Goal: Task Accomplishment & Management: Manage account settings

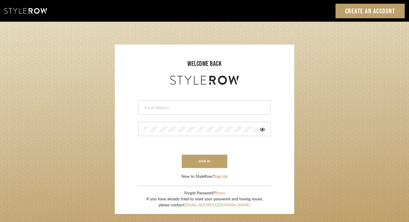
click at [218, 118] on form "This field is required This field is required sign in New to StyleRow? Sign Up" at bounding box center [204, 132] width 168 height 93
click at [218, 112] on div at bounding box center [204, 107] width 133 height 14
type input "caitlin@californiadaydreams.com"
click at [211, 156] on button "sign in" at bounding box center [205, 160] width 46 height 13
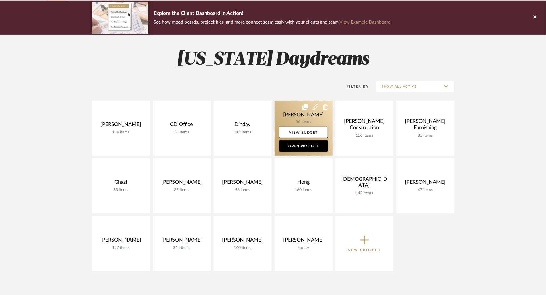
scroll to position [45, 0]
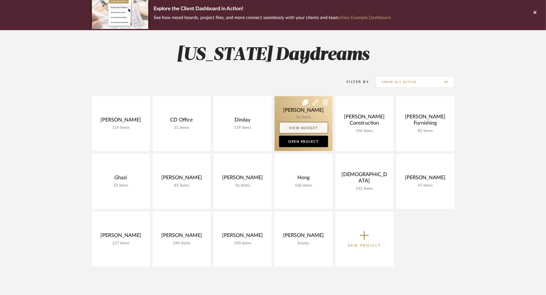
click at [305, 129] on link "View Budget" at bounding box center [303, 127] width 49 height 11
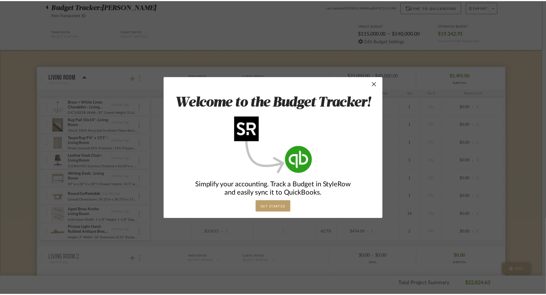
scroll to position [45, 0]
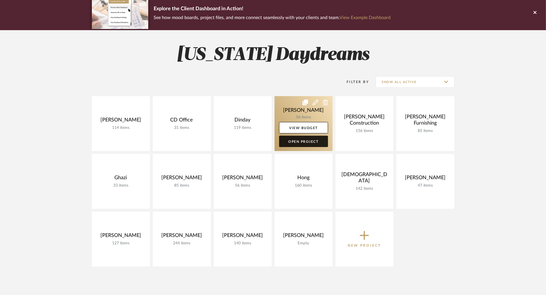
click at [313, 142] on link "Open Project" at bounding box center [303, 141] width 49 height 11
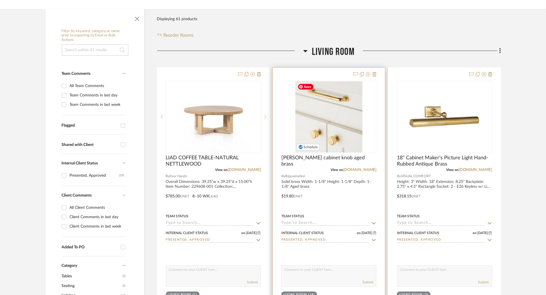
scroll to position [97, 0]
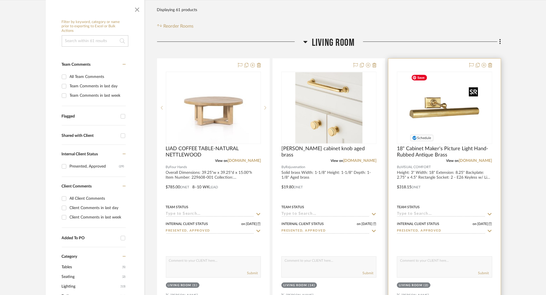
click at [454, 124] on img "0" at bounding box center [444, 107] width 71 height 71
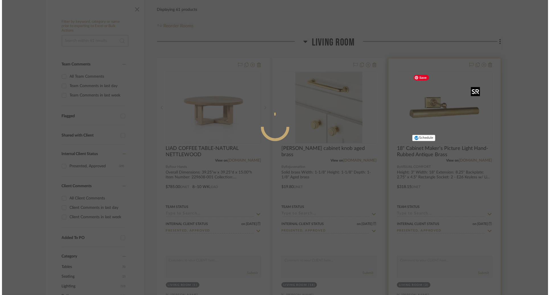
scroll to position [0, 0]
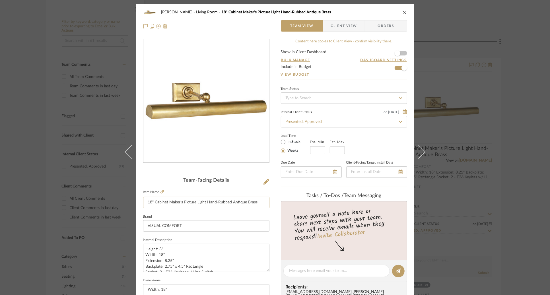
drag, startPoint x: 153, startPoint y: 203, endPoint x: 285, endPoint y: 203, distance: 132.1
click at [285, 203] on div "Farrell Living Room 18" Cabinet Maker's Picture Light Hand-Rubbed Antique Brass…" at bounding box center [275, 267] width 278 height 526
click at [161, 193] on icon at bounding box center [162, 191] width 3 height 3
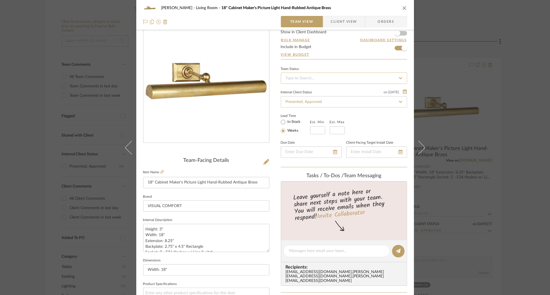
scroll to position [26, 0]
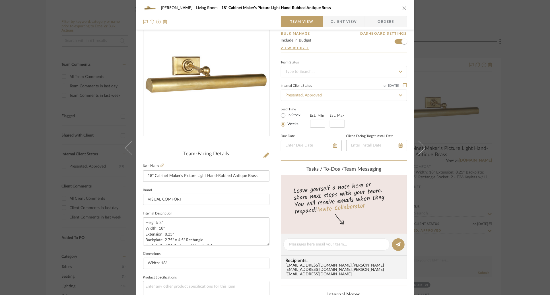
click at [471, 85] on div "Farrell Living Room 18" Cabinet Maker's Picture Light Hand-Rubbed Antique Brass…" at bounding box center [275, 147] width 550 height 295
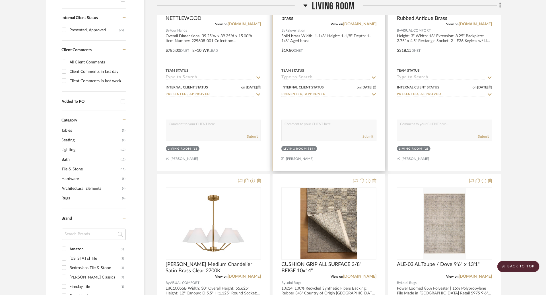
scroll to position [338, 0]
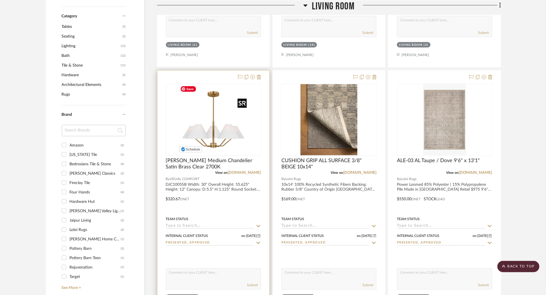
click at [213, 124] on img "0" at bounding box center [213, 119] width 71 height 71
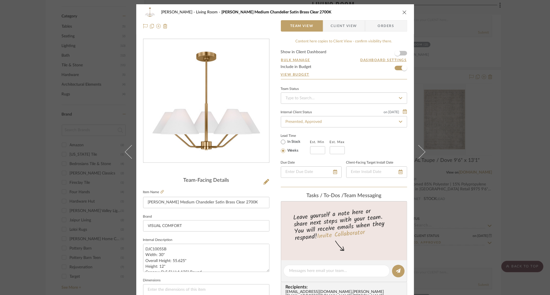
click at [162, 191] on fieldset "Item Name Burke Medium Chandelier Satin Brass Clear 2700K" at bounding box center [206, 199] width 126 height 20
click at [161, 192] on icon at bounding box center [162, 191] width 3 height 3
click at [489, 104] on div "Farrell Living Room Burke Medium Chandelier Satin Brass Clear 2700K Team View C…" at bounding box center [275, 147] width 550 height 295
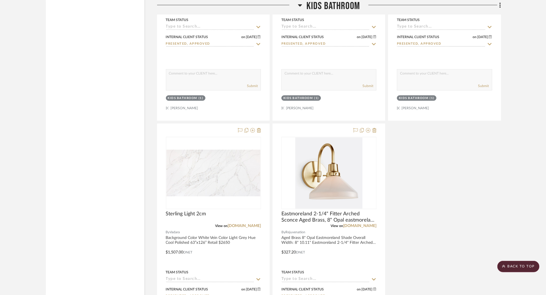
scroll to position [1440, 0]
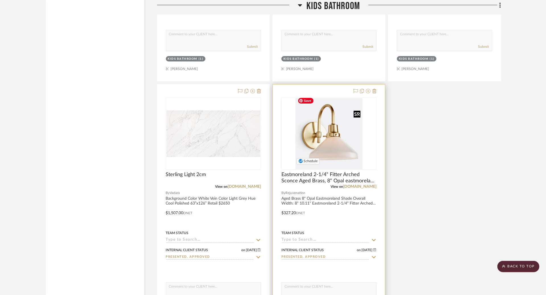
click at [0, 0] on img at bounding box center [0, 0] width 0 height 0
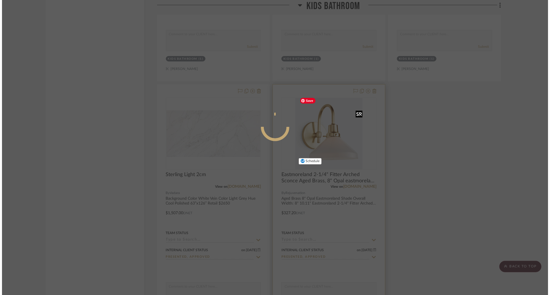
scroll to position [0, 0]
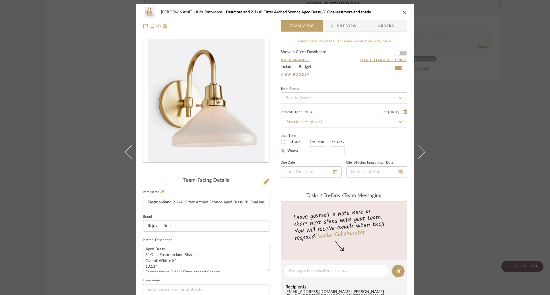
click at [161, 194] on fieldset "Item Name Eastmoreland 2-1/4" Fitter Arched Sconce Aged Brass, 8" Opal eastmore…" at bounding box center [206, 199] width 126 height 20
click at [161, 193] on icon at bounding box center [162, 191] width 3 height 3
click at [472, 114] on div "Farrell Kids Bathroom Eastmoreland 2-1/4" Fitter Arched Sconce Aged Brass, 8" O…" at bounding box center [275, 147] width 550 height 295
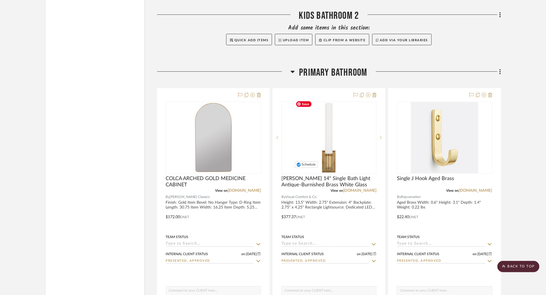
scroll to position [1799, 0]
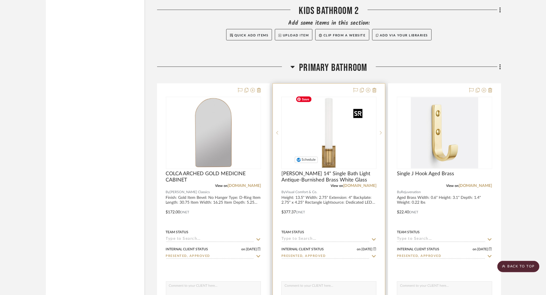
click at [333, 130] on img "0" at bounding box center [329, 132] width 71 height 71
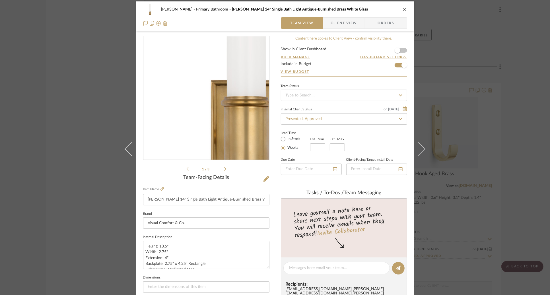
scroll to position [3, 0]
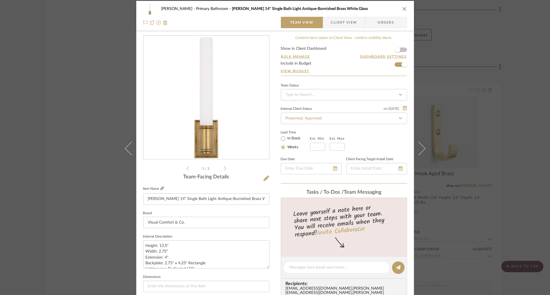
click at [161, 191] on link at bounding box center [162, 189] width 3 height 5
drag, startPoint x: 196, startPoint y: 199, endPoint x: 268, endPoint y: 200, distance: 71.5
click at [268, 200] on div "Farrell Primary Bathroom Owen 14" Single Bath Light Antique-Burnished Brass Whi…" at bounding box center [275, 264] width 278 height 526
click at [92, 121] on div "Farrell Primary Bathroom Owen 14" Single Bath Light Antique-Burnished Brass Whi…" at bounding box center [275, 147] width 550 height 295
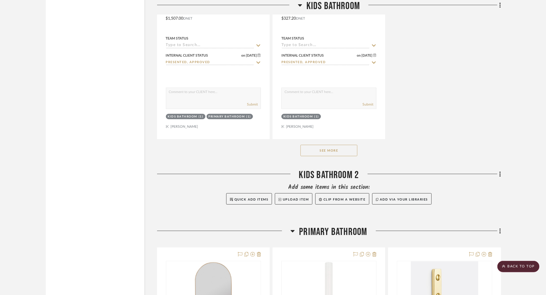
scroll to position [1635, 0]
click at [351, 150] on button "See More" at bounding box center [329, 150] width 57 height 11
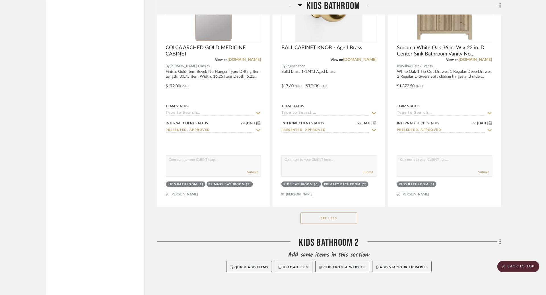
scroll to position [1750, 0]
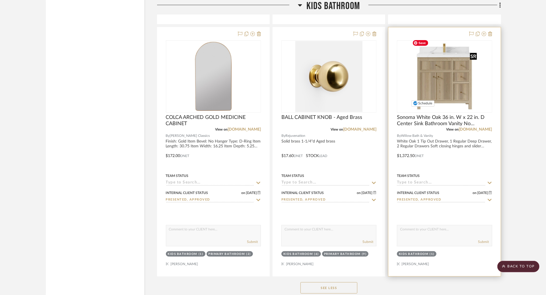
click at [0, 0] on img at bounding box center [0, 0] width 0 height 0
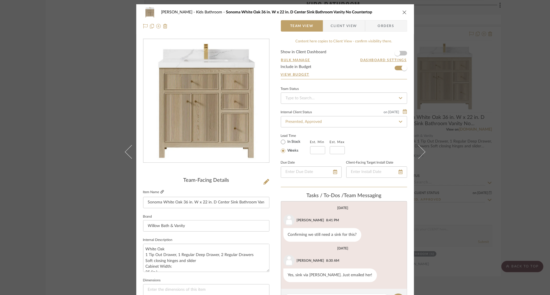
click at [161, 190] on icon at bounding box center [162, 191] width 3 height 3
click at [237, 207] on input "Sonoma White Oak 36 in. W x 22 in. D Center Sink Bathroom Vanity No Countertop" at bounding box center [206, 202] width 126 height 11
click at [238, 205] on input "Sonoma White Oak 36 in. W x 22 in. D Center Sink Bathroom Vanity No Countertop" at bounding box center [206, 202] width 126 height 11
click at [499, 93] on div "Farrell Kids Bathroom Sonoma White Oak 36 in. W x 22 in. D Center Sink Bathroom…" at bounding box center [275, 147] width 550 height 295
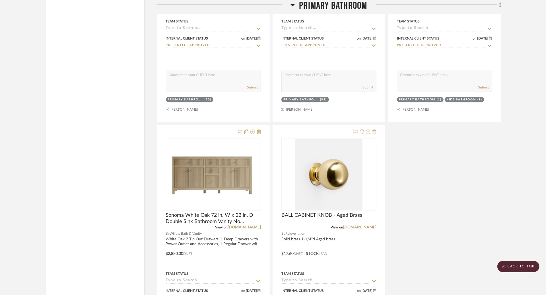
scroll to position [2549, 0]
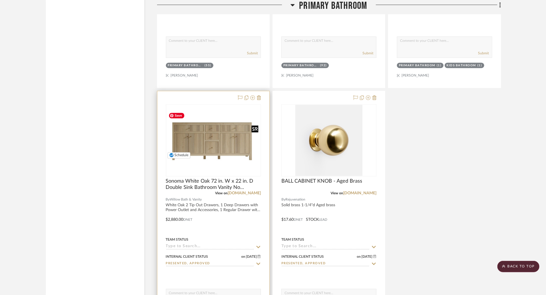
click at [216, 137] on img "0" at bounding box center [214, 140] width 94 height 50
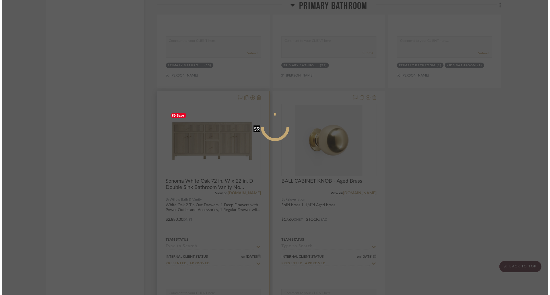
scroll to position [0, 0]
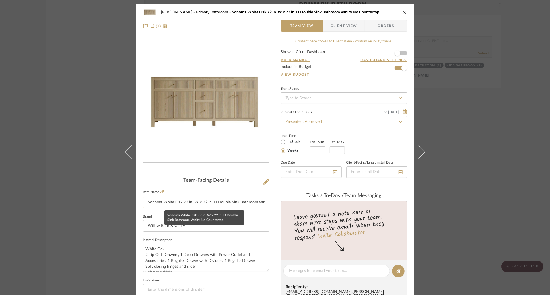
click at [223, 200] on input "Sonoma White Oak 72 in. W x 22 in. D Double Sink Bathroom Vanity No Countertop" at bounding box center [206, 202] width 126 height 11
drag, startPoint x: 155, startPoint y: 200, endPoint x: 281, endPoint y: 200, distance: 125.9
click at [281, 200] on div "Farrell Primary Bathroom Sonoma White Oak 72 in. W x 22 in. D Double Sink Bathr…" at bounding box center [275, 267] width 278 height 526
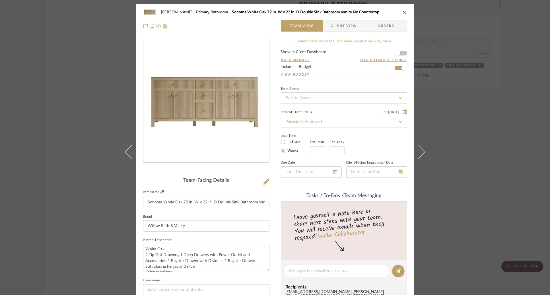
click at [161, 192] on icon at bounding box center [162, 191] width 3 height 3
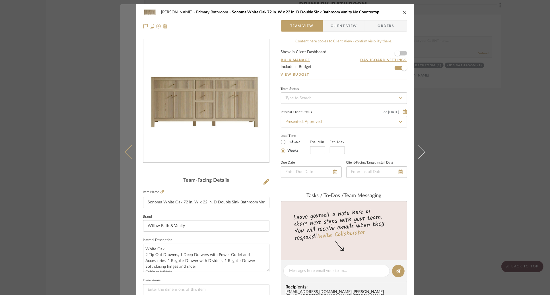
click at [121, 127] on button at bounding box center [128, 151] width 16 height 295
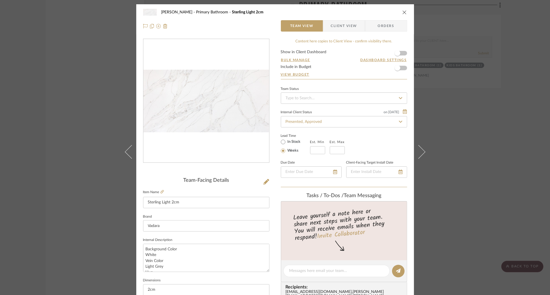
click at [89, 161] on div "[PERSON_NAME] Primary Bathroom Sterling Light 2cm Team View Client View Orders …" at bounding box center [275, 147] width 550 height 295
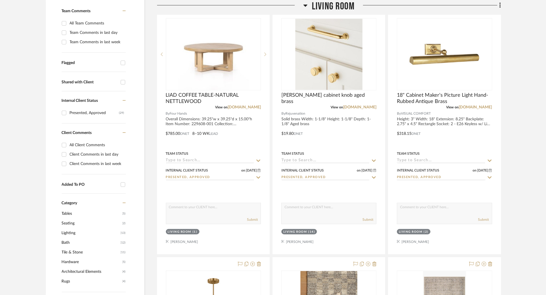
scroll to position [153, 0]
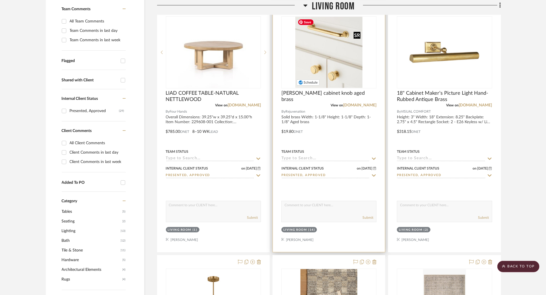
click at [343, 81] on img "0" at bounding box center [329, 52] width 67 height 71
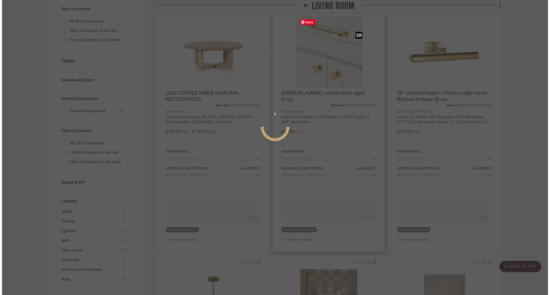
scroll to position [0, 0]
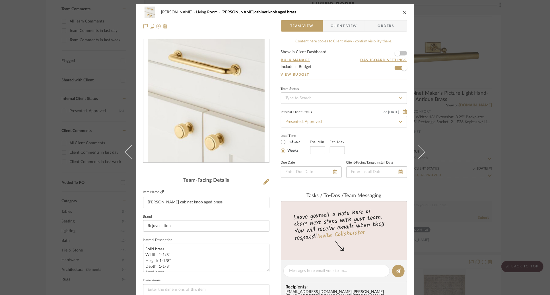
click at [161, 191] on icon at bounding box center [162, 191] width 3 height 3
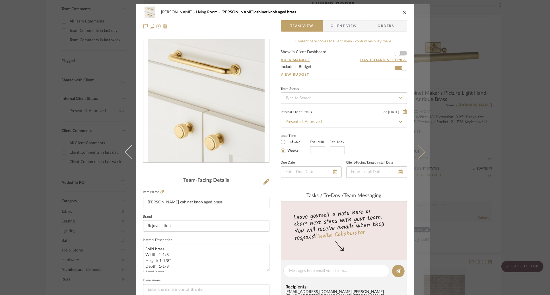
click at [415, 148] on icon at bounding box center [419, 152] width 14 height 14
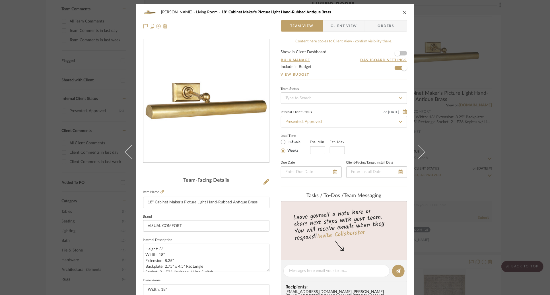
click at [449, 121] on div "Farrell Living Room 18" Cabinet Maker's Picture Light Hand-Rubbed Antique Brass…" at bounding box center [275, 147] width 550 height 295
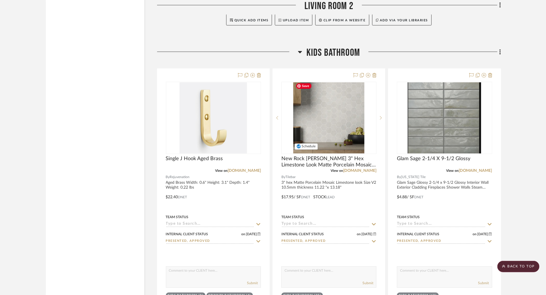
scroll to position [957, 0]
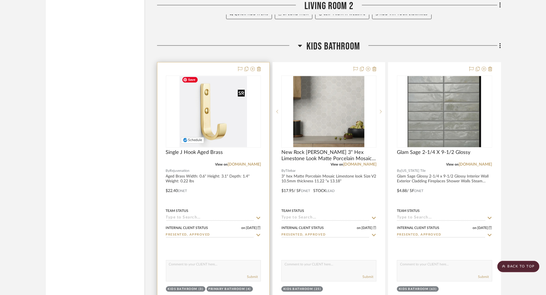
click at [199, 119] on img "0" at bounding box center [213, 111] width 67 height 71
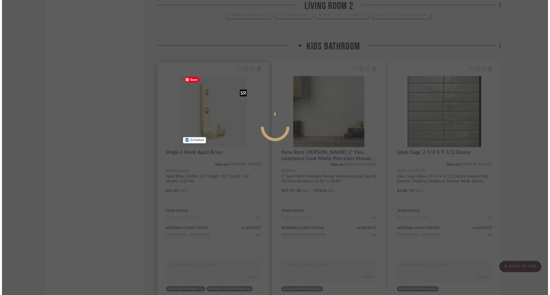
scroll to position [0, 0]
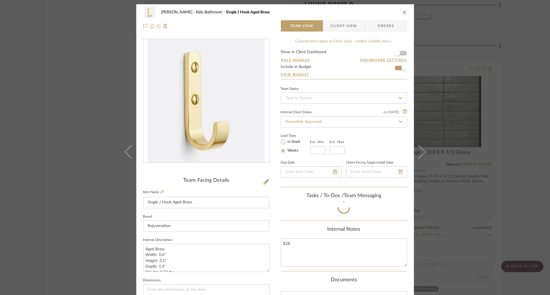
click at [246, 140] on div at bounding box center [207, 101] width 126 height 124
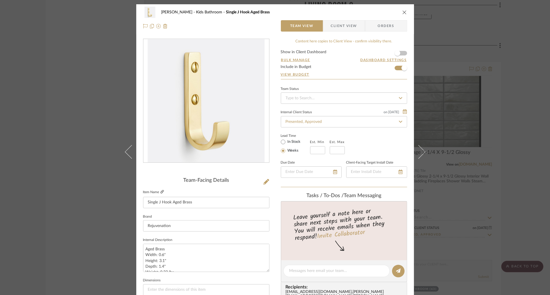
click at [161, 190] on icon at bounding box center [162, 191] width 3 height 3
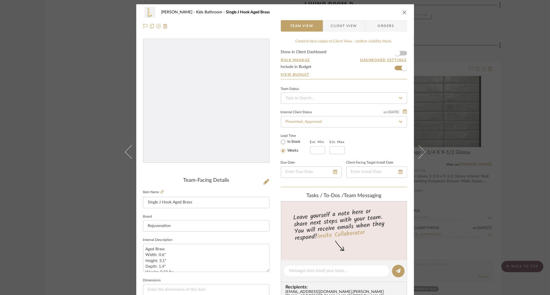
scroll to position [19, 0]
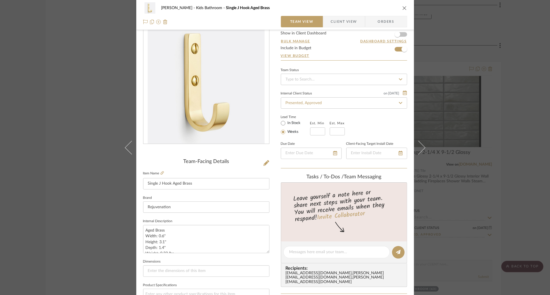
click at [448, 116] on div "Farrell Kids Bathroom Single J Hook Aged Brass Team View Client View Orders Tea…" at bounding box center [275, 147] width 550 height 295
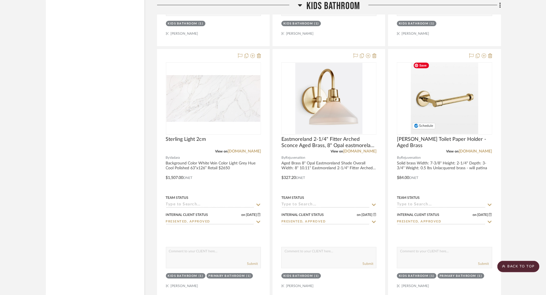
scroll to position [1476, 0]
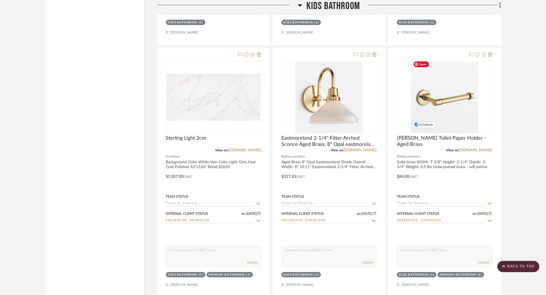
click at [448, 116] on div at bounding box center [444, 97] width 95 height 72
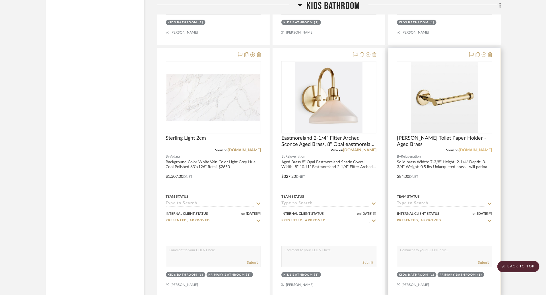
click at [472, 148] on link "[DOMAIN_NAME]" at bounding box center [475, 150] width 33 height 4
click at [469, 148] on link "[DOMAIN_NAME]" at bounding box center [475, 150] width 33 height 4
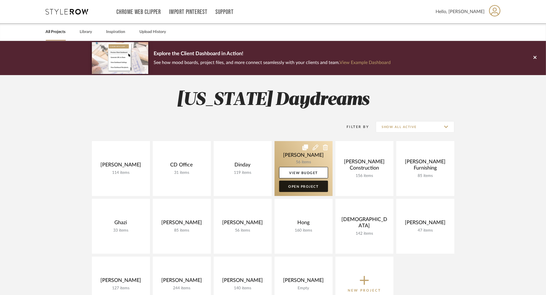
click at [307, 192] on link "Open Project" at bounding box center [303, 186] width 49 height 11
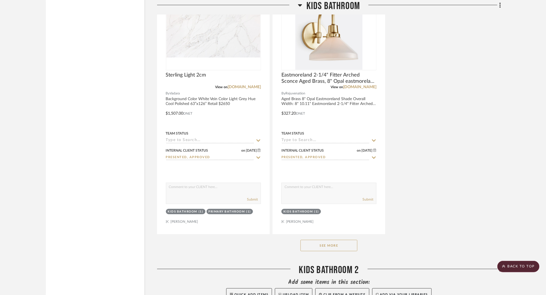
scroll to position [1554, 0]
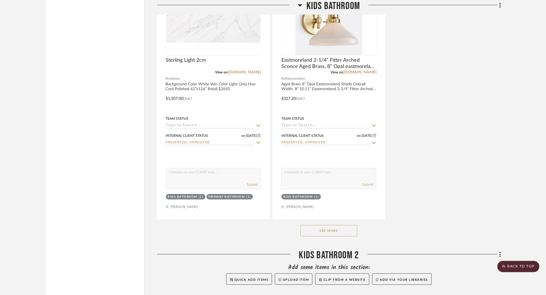
click at [317, 228] on button "See More" at bounding box center [329, 230] width 57 height 11
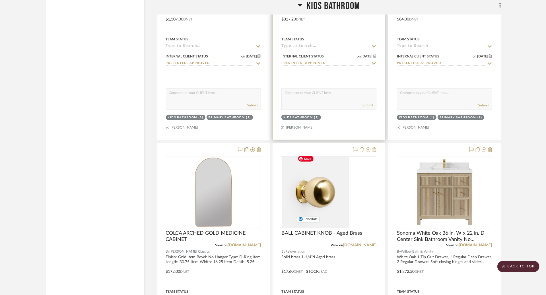
scroll to position [1657, 0]
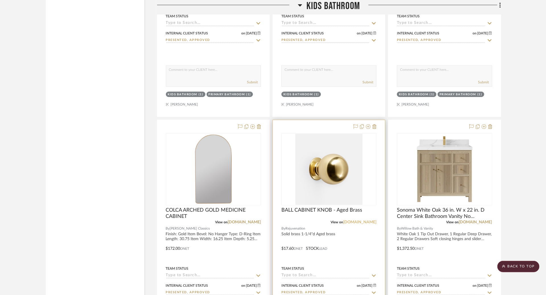
click at [366, 220] on link "[DOMAIN_NAME]" at bounding box center [359, 222] width 33 height 4
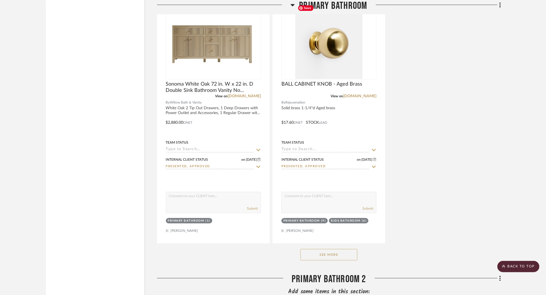
scroll to position [2672, 0]
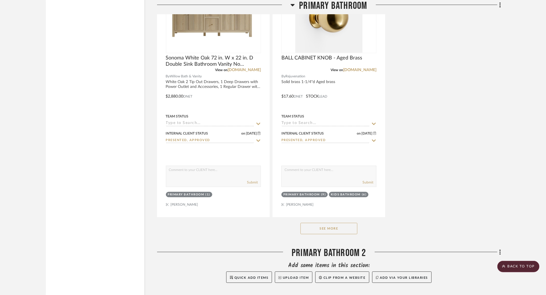
click at [324, 224] on button "See More" at bounding box center [329, 228] width 57 height 11
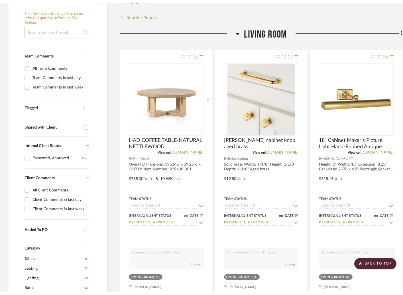
scroll to position [0, 0]
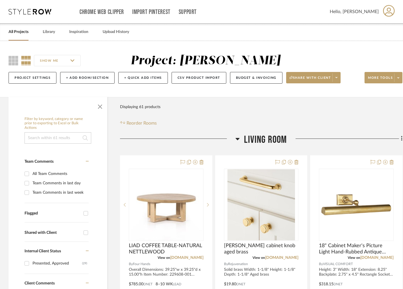
click at [25, 32] on link "All Projects" at bounding box center [19, 32] width 20 height 8
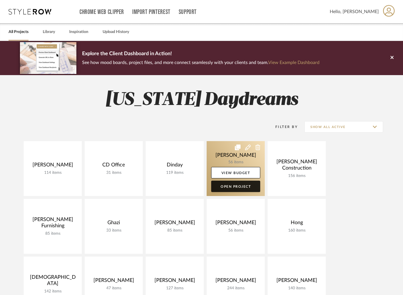
scroll to position [13, 0]
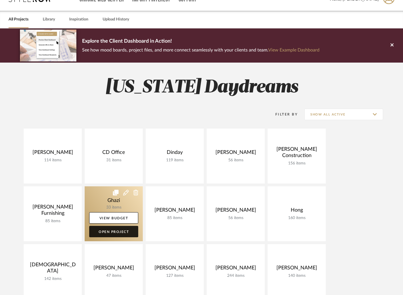
click at [124, 228] on link "Open Project" at bounding box center [113, 231] width 49 height 11
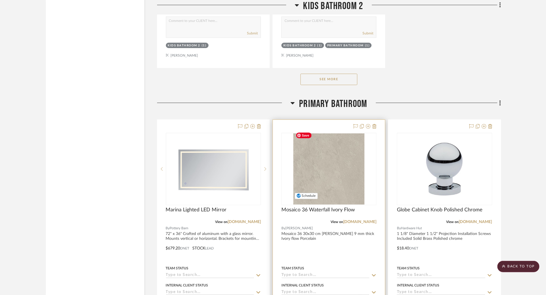
scroll to position [1637, 0]
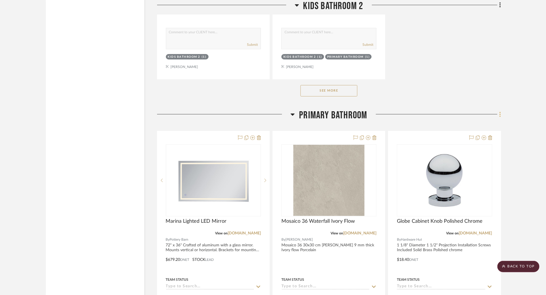
click at [501, 112] on icon at bounding box center [500, 114] width 1 height 5
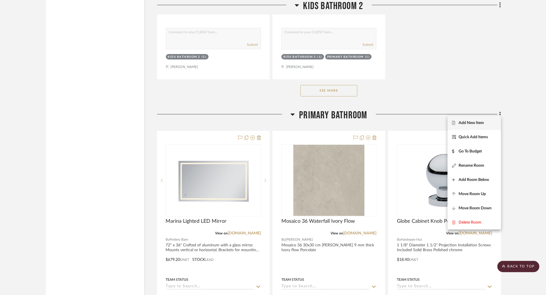
click at [492, 120] on button "Add New Item" at bounding box center [475, 123] width 54 height 14
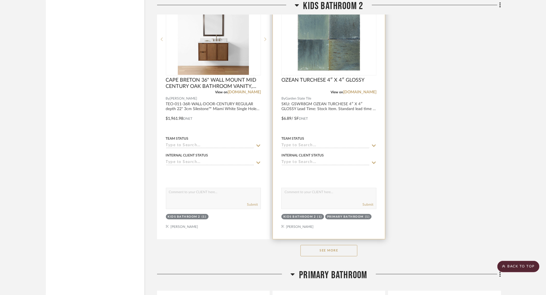
scroll to position [1531, 0]
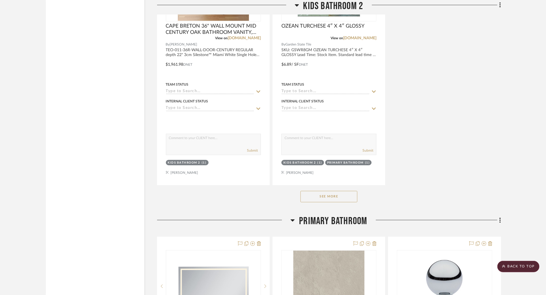
click at [335, 193] on button "See More" at bounding box center [329, 196] width 57 height 11
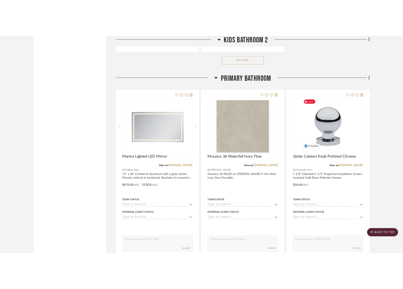
scroll to position [1691, 0]
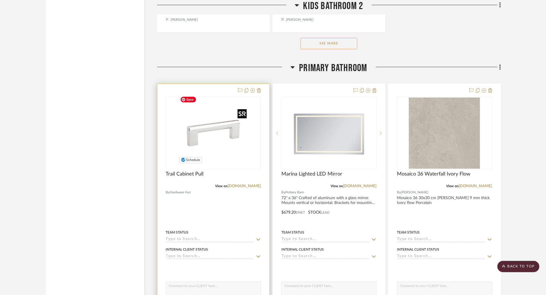
scroll to position [1685, 0]
click at [195, 171] on span "Trail Cabinet Pull" at bounding box center [185, 174] width 38 height 6
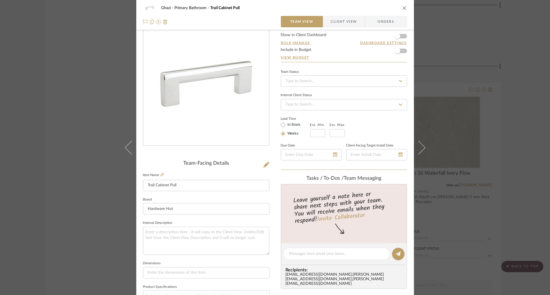
scroll to position [19, 0]
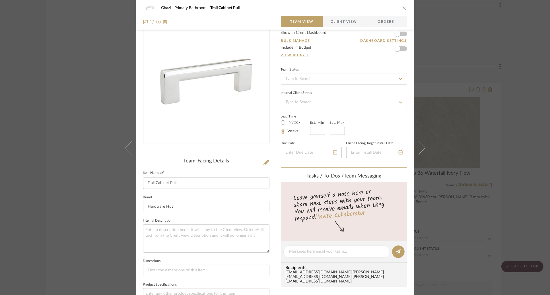
click at [161, 173] on icon at bounding box center [162, 172] width 3 height 3
click at [105, 51] on div "Ghazi Primary Bathroom Trail Cabinet Pull Team View Client View Orders Team-Fac…" at bounding box center [275, 147] width 550 height 295
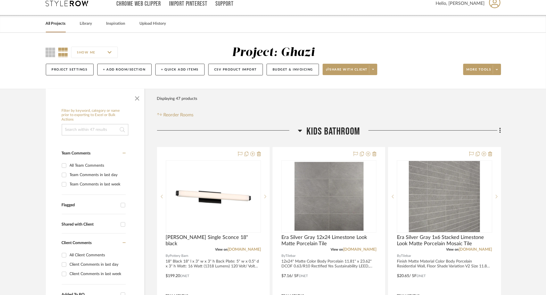
scroll to position [0, 0]
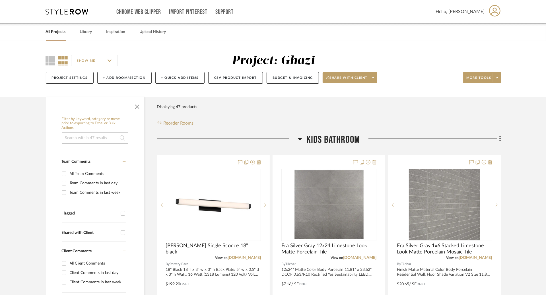
click at [54, 34] on link "All Projects" at bounding box center [56, 32] width 20 height 8
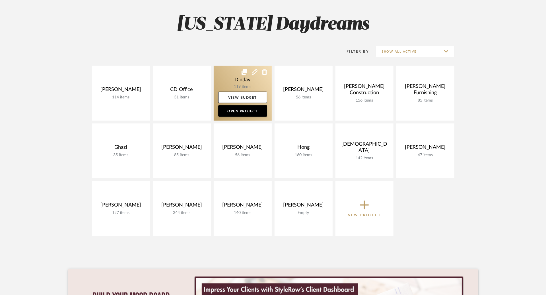
scroll to position [74, 0]
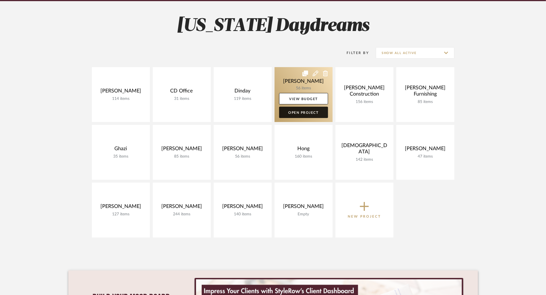
click at [301, 112] on link "Open Project" at bounding box center [303, 112] width 49 height 11
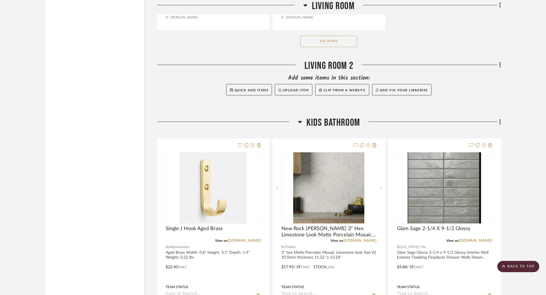
scroll to position [979, 0]
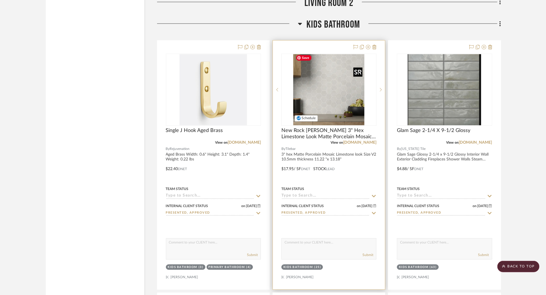
click at [321, 88] on img "0" at bounding box center [329, 89] width 71 height 71
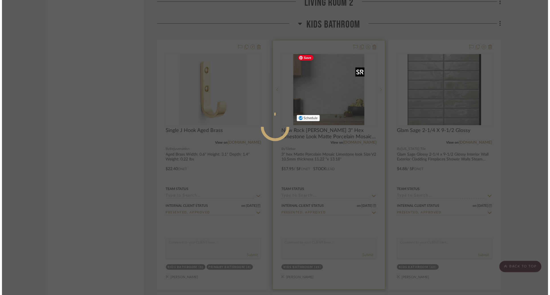
scroll to position [0, 0]
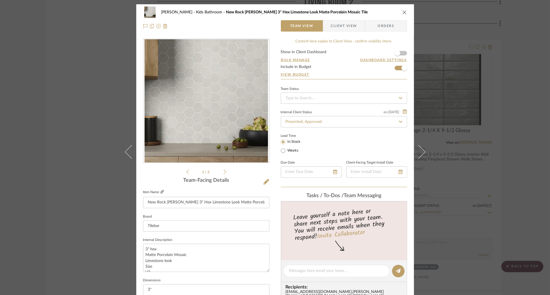
click at [161, 193] on icon at bounding box center [162, 191] width 3 height 3
click at [161, 192] on icon at bounding box center [162, 191] width 3 height 3
click at [214, 204] on input "New Rock [PERSON_NAME] 3" Hex Limestone Look Matte Porcelain Mosaic Tile" at bounding box center [206, 202] width 126 height 11
click at [215, 204] on input "New Rock [PERSON_NAME] 3" Hex Limestone Look Matte Porcelain Mosaic Tile" at bounding box center [206, 202] width 126 height 11
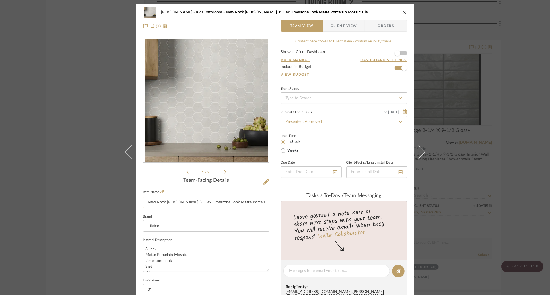
click at [247, 201] on input "New Rock [PERSON_NAME] 3" Hex Limestone Look Matte Porcelain Mosaic Tile" at bounding box center [206, 202] width 126 height 11
click at [406, 131] on div "[PERSON_NAME] Kids Bathroom New Rock [PERSON_NAME] 3" Hex Limestone Look Matte …" at bounding box center [275, 147] width 550 height 295
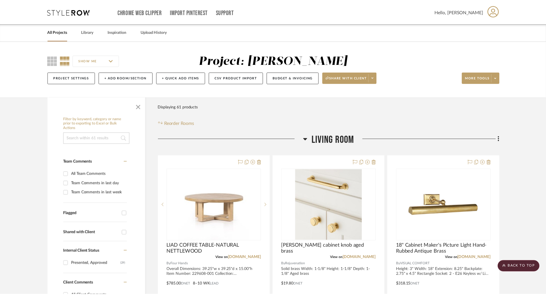
scroll to position [979, 0]
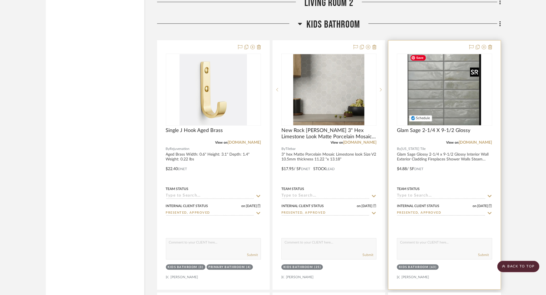
click at [406, 91] on img "0" at bounding box center [444, 89] width 73 height 71
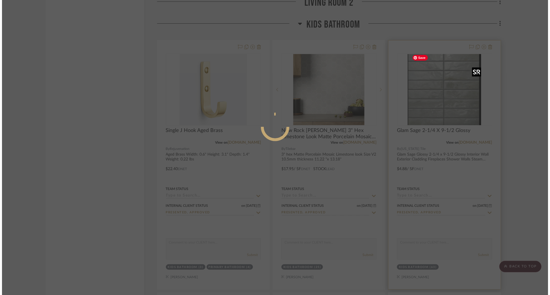
scroll to position [0, 0]
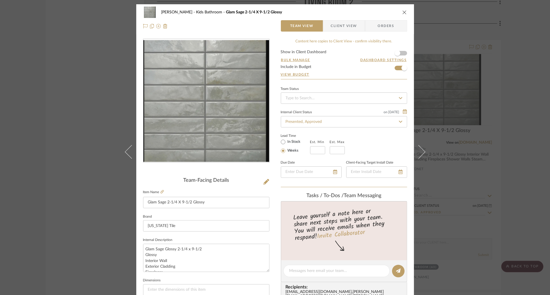
click at [198, 105] on img "0" at bounding box center [207, 101] width 126 height 122
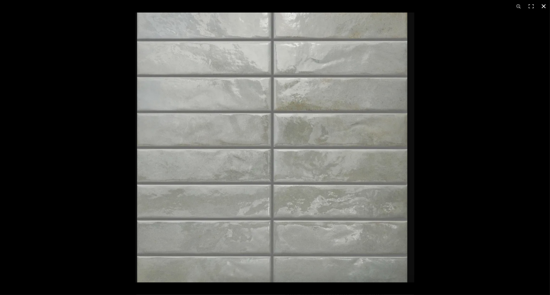
click at [406, 97] on div at bounding box center [411, 160] width 550 height 295
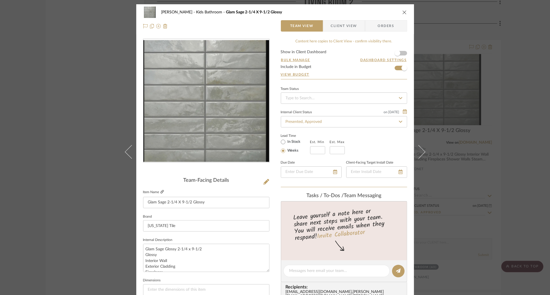
click at [161, 192] on icon at bounding box center [162, 191] width 3 height 3
click at [406, 139] on div "[PERSON_NAME] Kids Bathroom Glam Sage 2-1/4 X 9-1/2 Glossy Team View Client Vie…" at bounding box center [275, 147] width 550 height 295
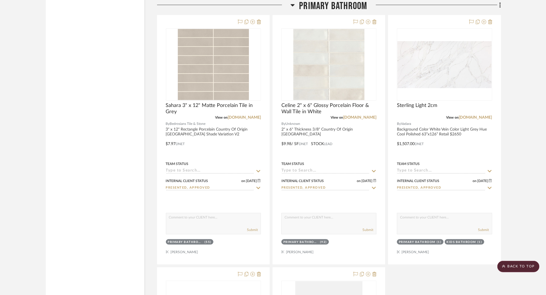
scroll to position [2119, 0]
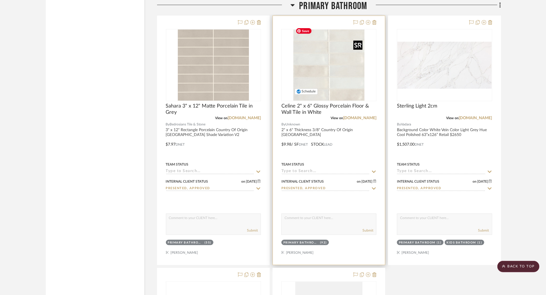
click at [0, 0] on img at bounding box center [0, 0] width 0 height 0
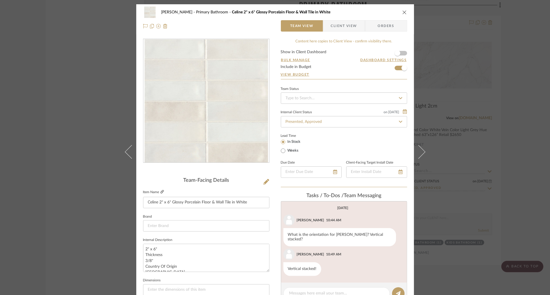
click at [161, 192] on icon at bounding box center [162, 191] width 3 height 3
click at [406, 130] on div "[PERSON_NAME] Primary Bathroom Celine 2" x 6" Glossy Porcelain Floor & Wall Til…" at bounding box center [275, 147] width 550 height 295
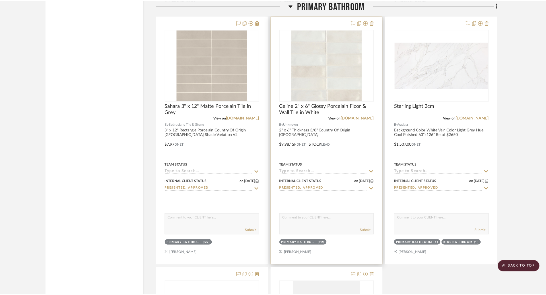
scroll to position [2119, 0]
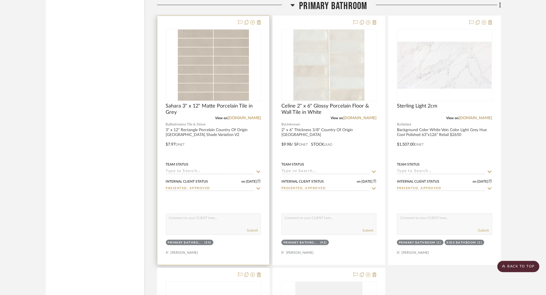
click at [192, 83] on img "0" at bounding box center [213, 65] width 71 height 71
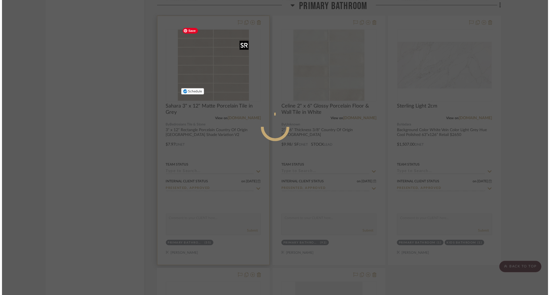
scroll to position [0, 0]
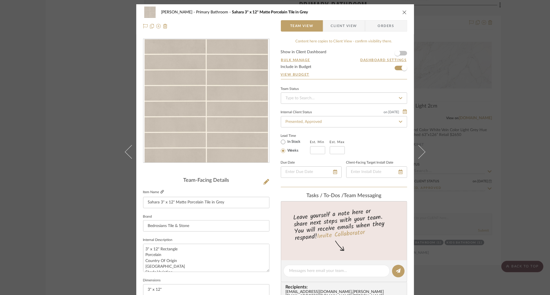
click at [161, 193] on icon at bounding box center [162, 191] width 3 height 3
click at [76, 91] on div "[PERSON_NAME] Primary Bathroom Sahara 3" x 12" Matte Porcelain Tile in Grey Tea…" at bounding box center [275, 147] width 550 height 295
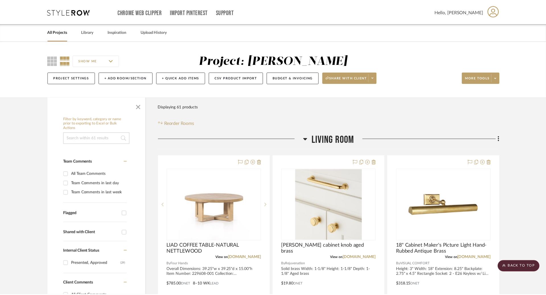
scroll to position [2119, 0]
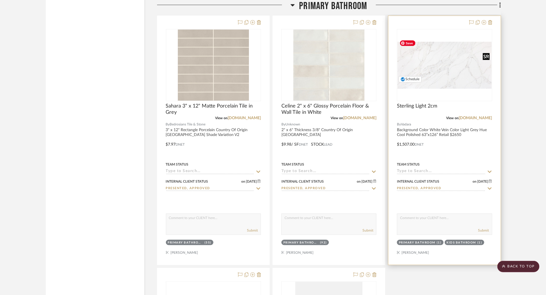
click at [0, 0] on img at bounding box center [0, 0] width 0 height 0
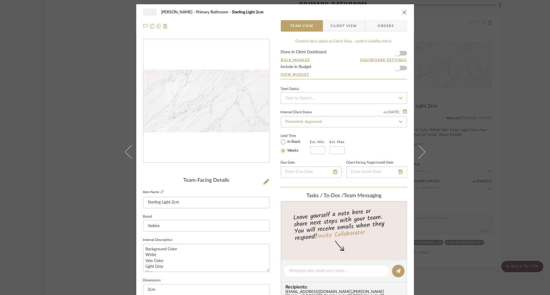
click at [406, 123] on div "[PERSON_NAME] Primary Bathroom Sterling Light 2cm Team View Client View Orders …" at bounding box center [275, 147] width 550 height 295
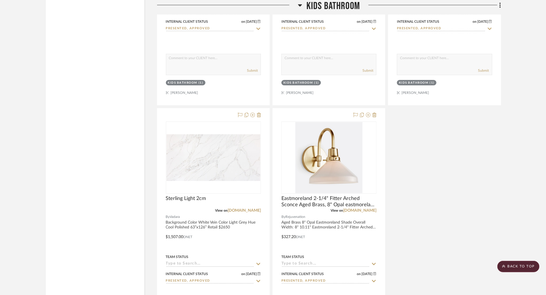
scroll to position [1436, 0]
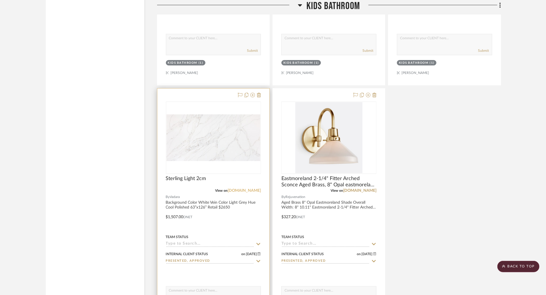
click at [241, 189] on link "[DOMAIN_NAME]" at bounding box center [244, 191] width 33 height 4
click at [187, 176] on span "Sterling Light 2cm" at bounding box center [186, 179] width 40 height 6
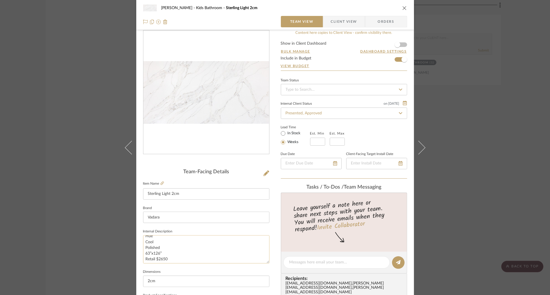
scroll to position [28, 0]
click at [68, 51] on div "[PERSON_NAME] Kids Bathroom Sterling Light 2cm Team View Client View Orders Tea…" at bounding box center [275, 147] width 550 height 295
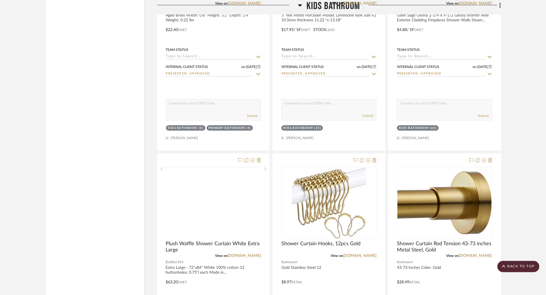
scroll to position [1145, 0]
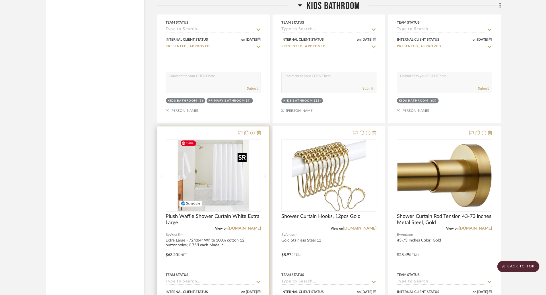
click at [226, 170] on img "0" at bounding box center [213, 175] width 71 height 71
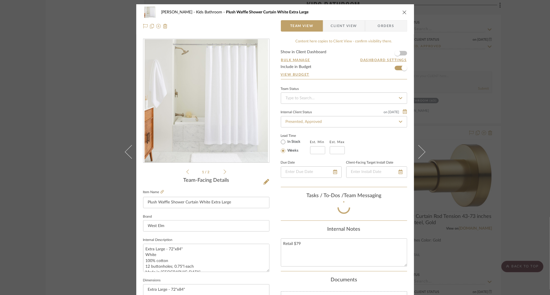
click at [402, 157] on div "Team Status Internal Client Status on [DATE] [DATE] Presented, Approved Lead Ti…" at bounding box center [344, 136] width 126 height 102
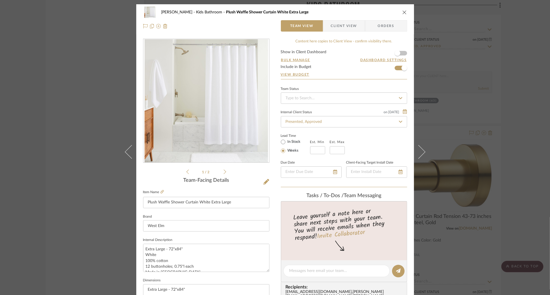
click at [103, 196] on div "[PERSON_NAME] Kids Bathroom Plush Waffle Shower Curtain White Extra Large Team …" at bounding box center [275, 147] width 550 height 295
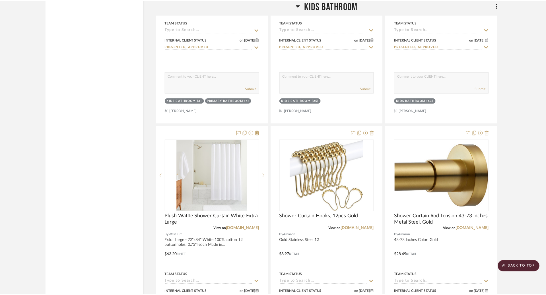
scroll to position [1145, 0]
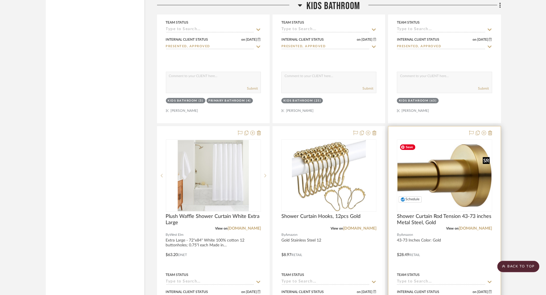
click at [406, 175] on img "0" at bounding box center [445, 175] width 94 height 63
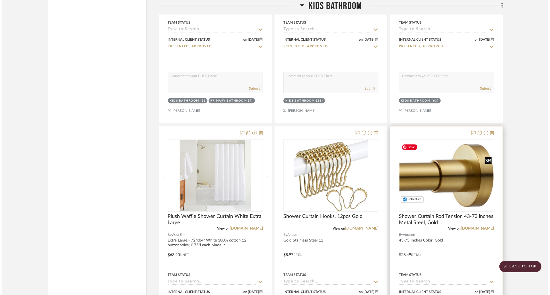
scroll to position [0, 0]
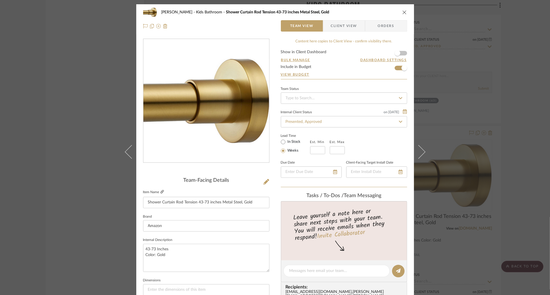
click at [161, 193] on icon at bounding box center [162, 191] width 3 height 3
click at [161, 191] on icon at bounding box center [162, 191] width 3 height 3
click at [94, 88] on div "[PERSON_NAME] Kids Bathroom Shower Curtain Rod Tension 43-73 inches Metal Steel…" at bounding box center [275, 147] width 550 height 295
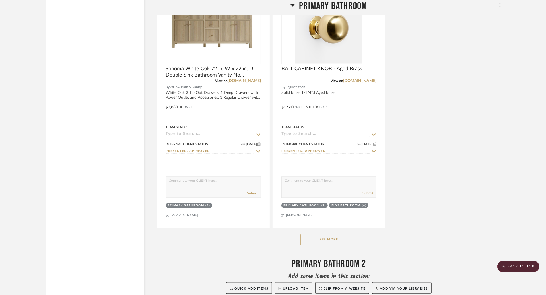
scroll to position [2412, 0]
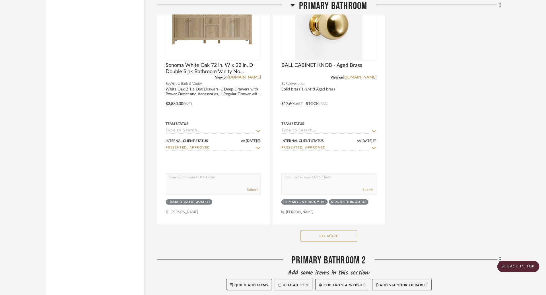
click at [351, 234] on button "See More" at bounding box center [329, 236] width 57 height 11
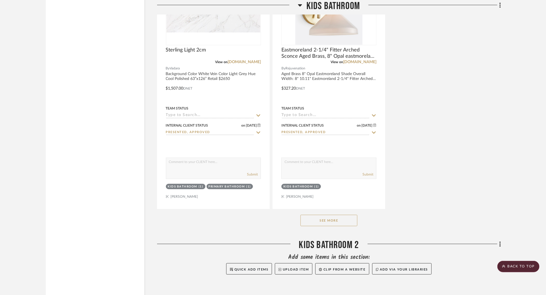
scroll to position [1583, 0]
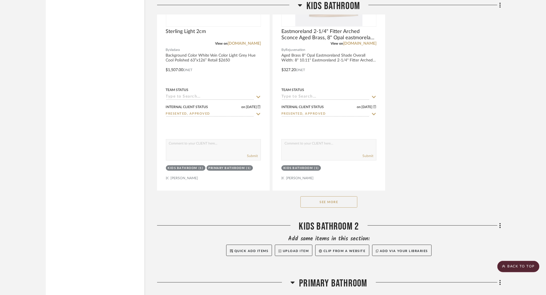
click at [336, 203] on button "See More" at bounding box center [329, 201] width 57 height 11
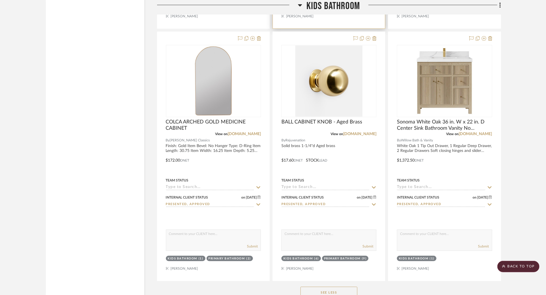
scroll to position [1748, 0]
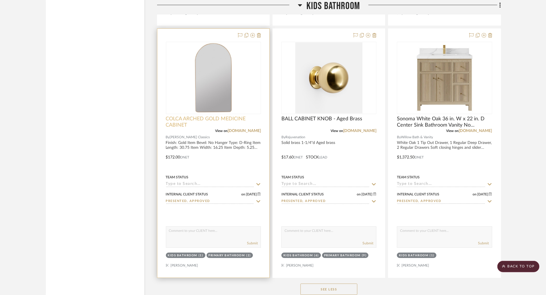
click at [243, 120] on span "COLCA ARCHED GOLD MEDICINE CABINET" at bounding box center [213, 122] width 95 height 13
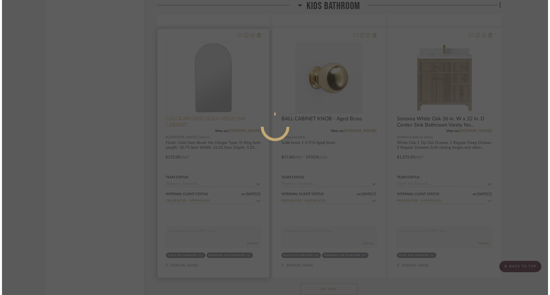
scroll to position [0, 0]
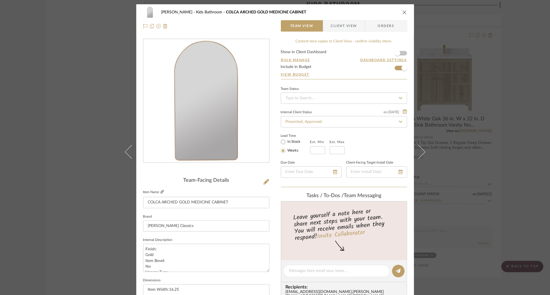
click at [162, 191] on icon at bounding box center [162, 191] width 3 height 3
click at [61, 152] on div "[PERSON_NAME] Kids Bathroom COLCA ARCHED GOLD MEDICINE CABINET Team View Client…" at bounding box center [275, 147] width 550 height 295
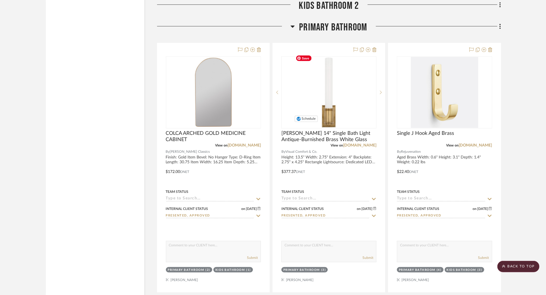
scroll to position [2069, 0]
